Goal: Transaction & Acquisition: Book appointment/travel/reservation

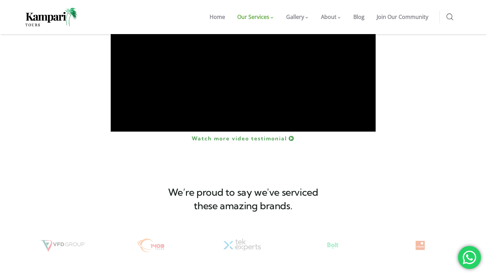
scroll to position [804, 0]
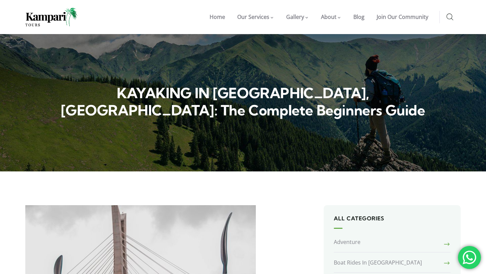
click at [54, 17] on img at bounding box center [51, 17] width 52 height 19
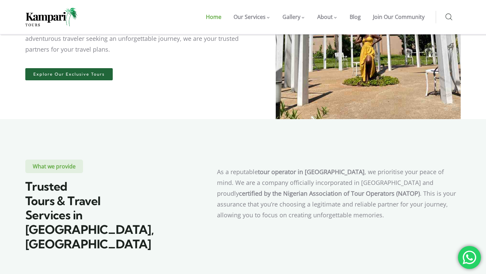
scroll to position [173, 0]
click at [96, 79] on link "Explore Our Exclusive Tours" at bounding box center [68, 74] width 87 height 12
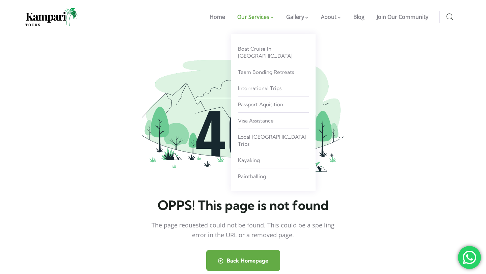
click at [261, 16] on span "Our Services" at bounding box center [253, 16] width 32 height 7
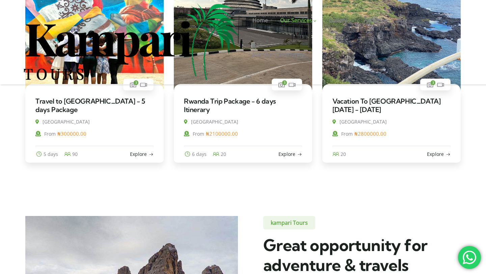
scroll to position [319, 0]
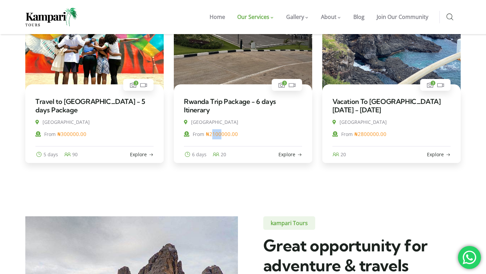
drag, startPoint x: 221, startPoint y: 134, endPoint x: 214, endPoint y: 135, distance: 7.5
click at [214, 135] on span "₦ 2100000.00" at bounding box center [222, 134] width 32 height 7
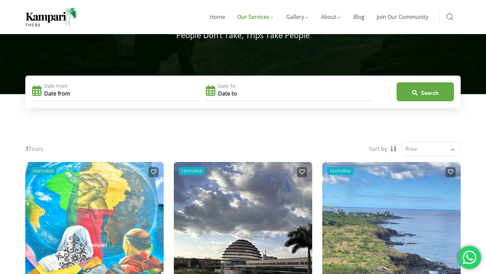
scroll to position [0, 0]
